Goal: Find specific page/section: Locate a particular part of the current website

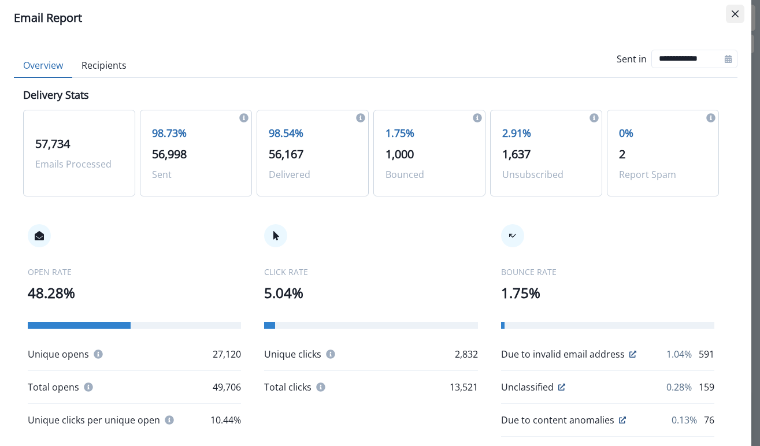
click at [731, 12] on button "Close" at bounding box center [735, 14] width 18 height 18
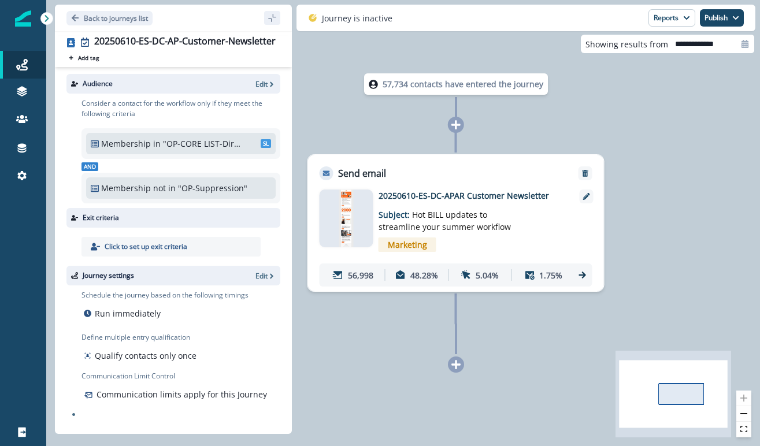
drag, startPoint x: 418, startPoint y: 279, endPoint x: 404, endPoint y: 235, distance: 46.0
click at [416, 238] on div "20250610-ES-DC-APAR Customer Newsletter Subject: Hot BILL updates to streamline…" at bounding box center [456, 238] width 273 height 97
click at [342, 209] on img at bounding box center [346, 219] width 15 height 58
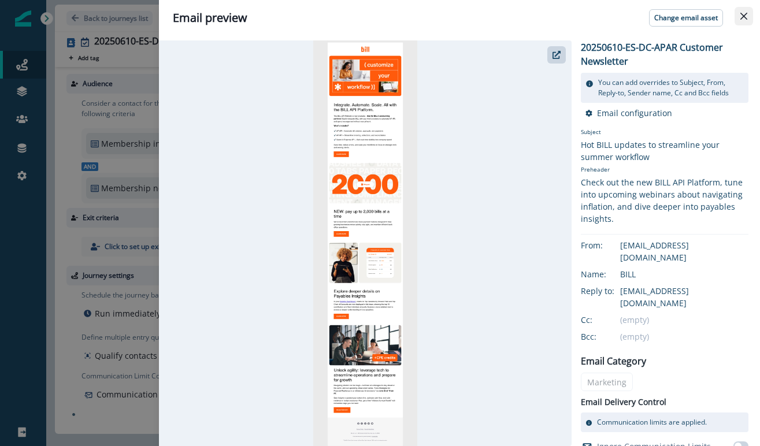
click at [748, 18] on button "Close" at bounding box center [743, 16] width 18 height 18
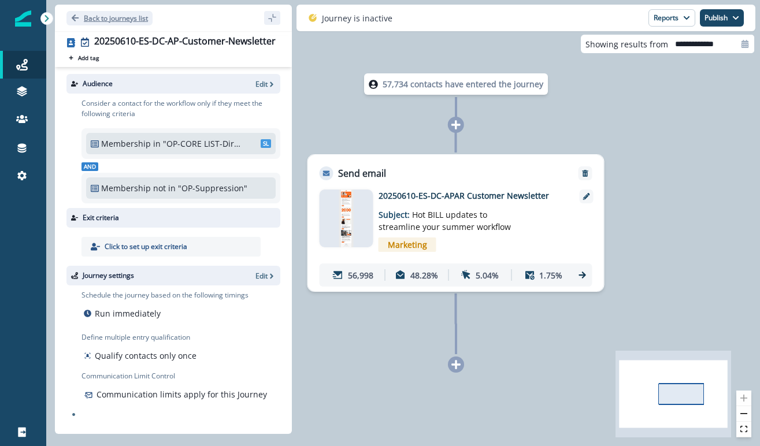
click at [69, 19] on button "Back to journeys list" at bounding box center [109, 18] width 86 height 14
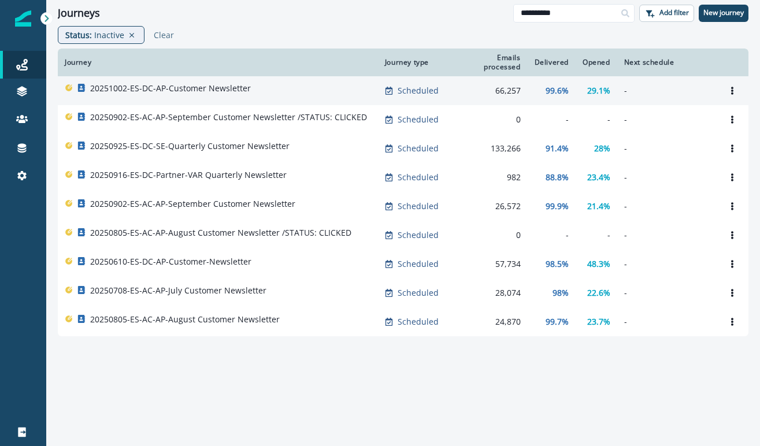
click at [248, 98] on div "20251002-ES-DC-AP-Customer Newsletter" at bounding box center [218, 91] width 306 height 16
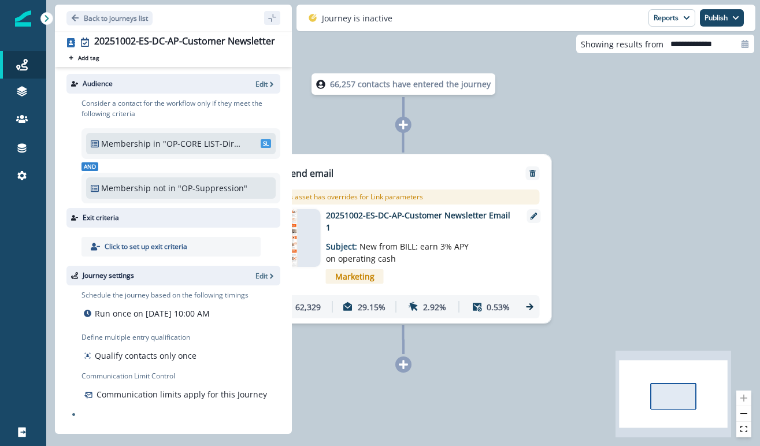
click at [320, 242] on div at bounding box center [294, 238] width 54 height 58
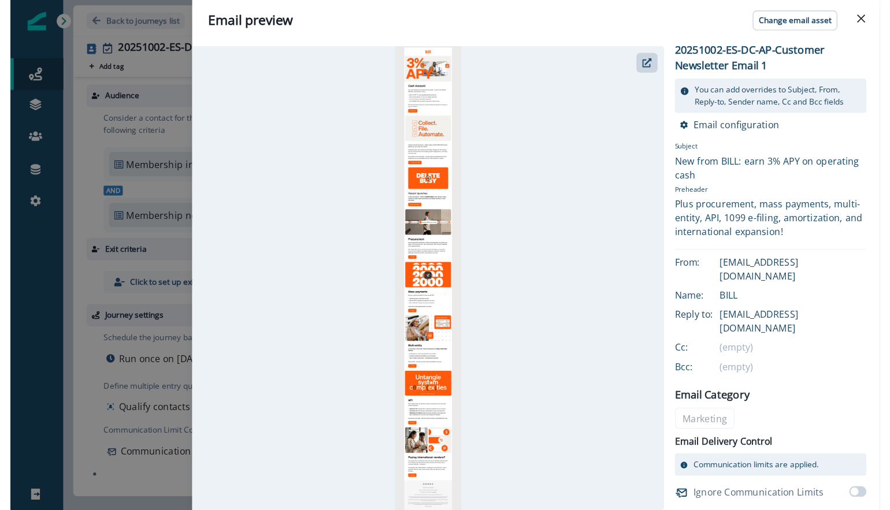
scroll to position [5, 0]
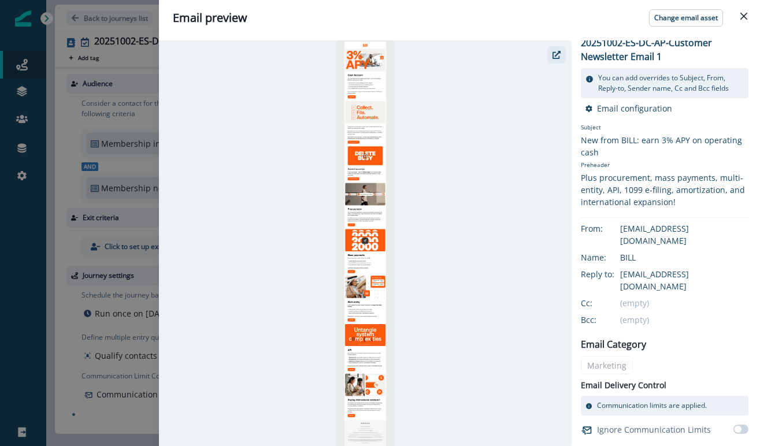
click at [559, 58] on icon "button" at bounding box center [556, 55] width 8 height 8
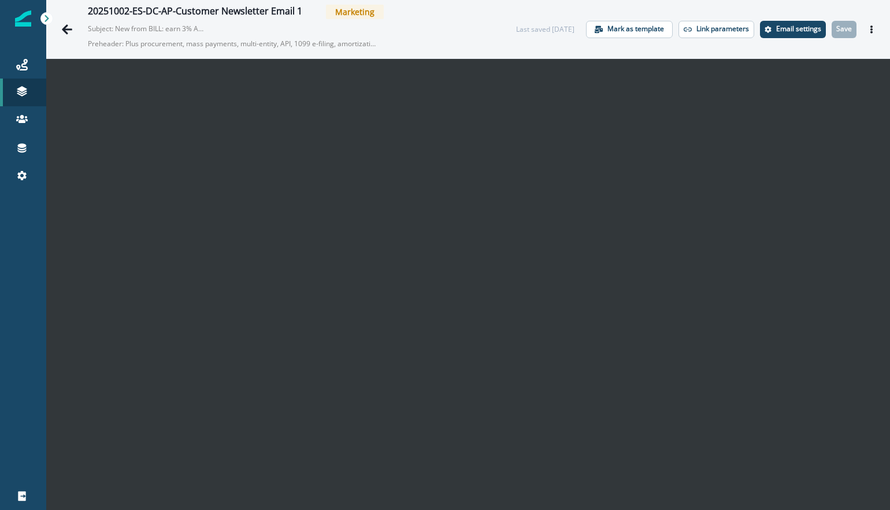
click at [185, 30] on p "Subject: New from BILL: earn 3% APY on operating cash" at bounding box center [146, 26] width 116 height 15
